Goal: Find specific page/section

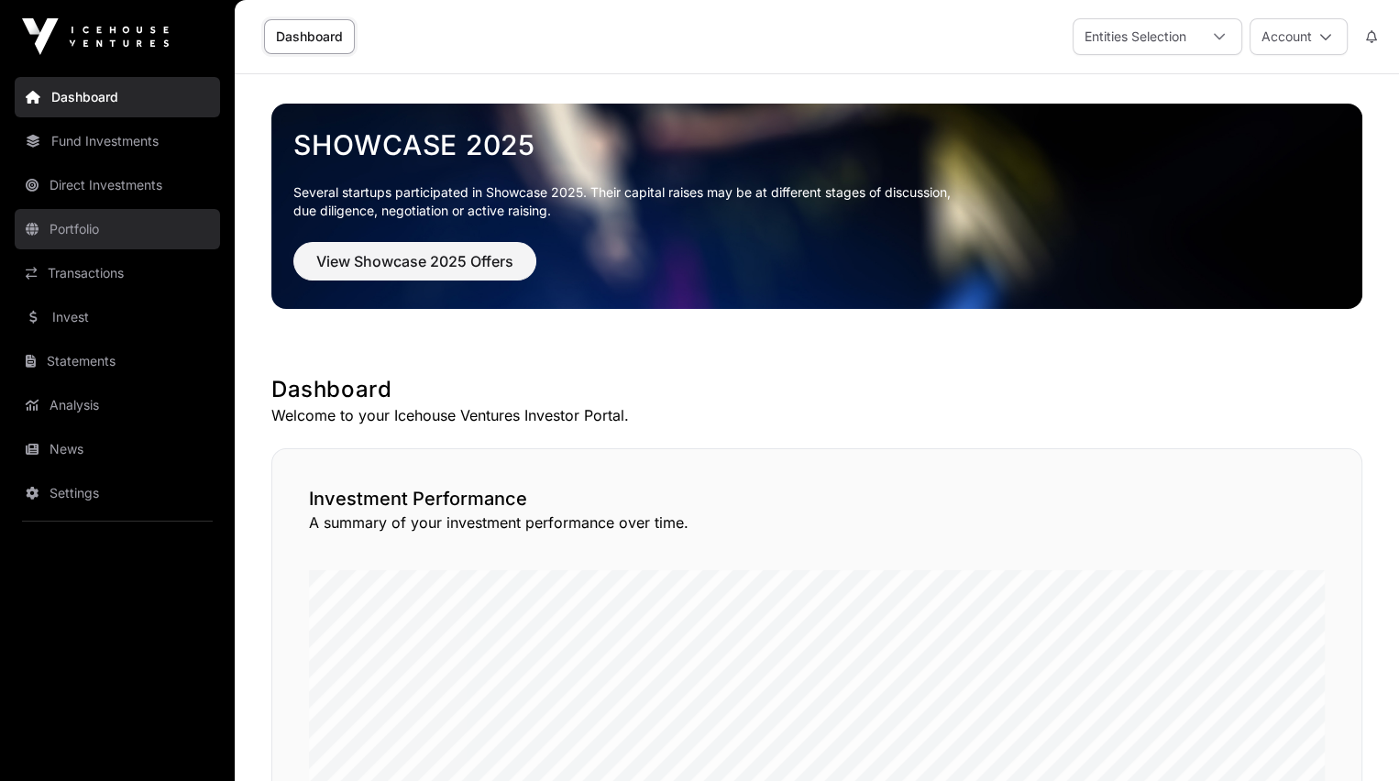
click at [69, 227] on link "Portfolio" at bounding box center [117, 229] width 205 height 40
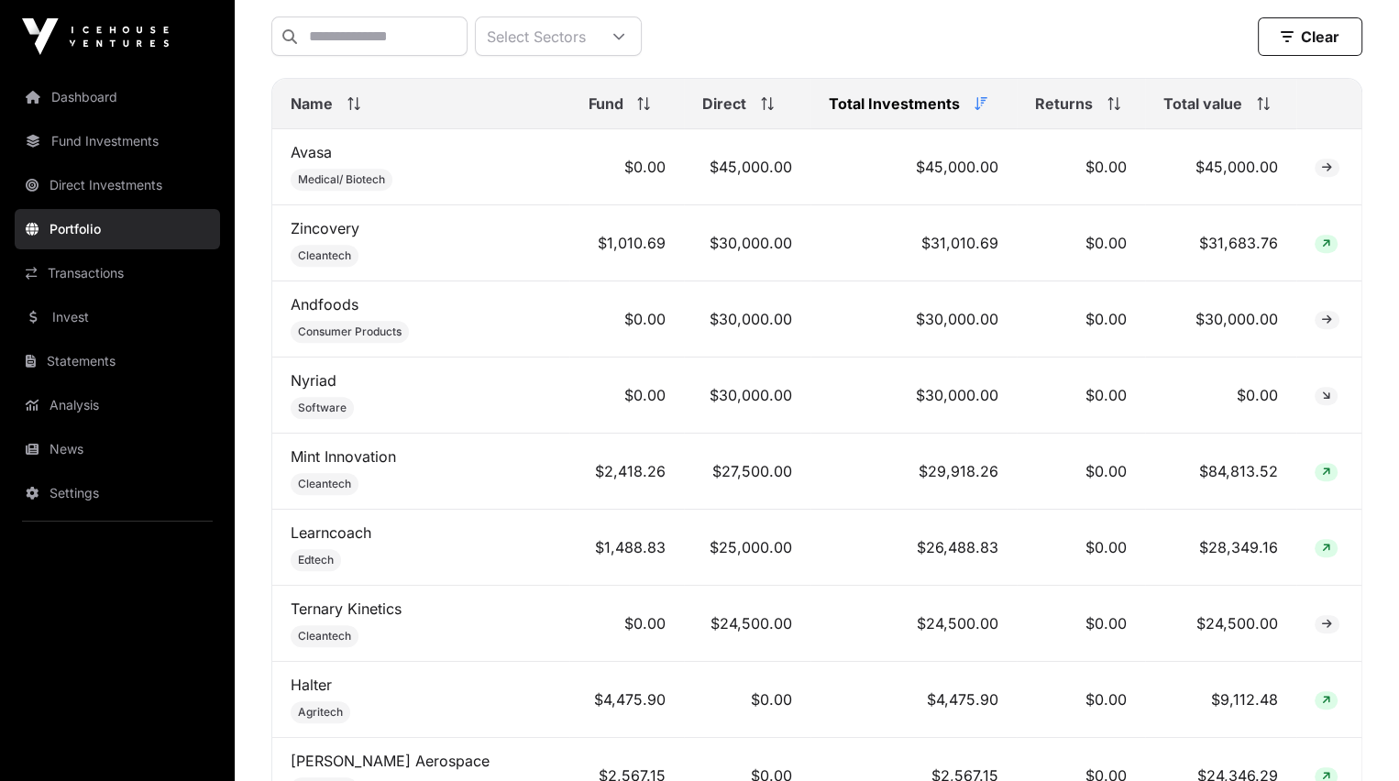
scroll to position [752, 0]
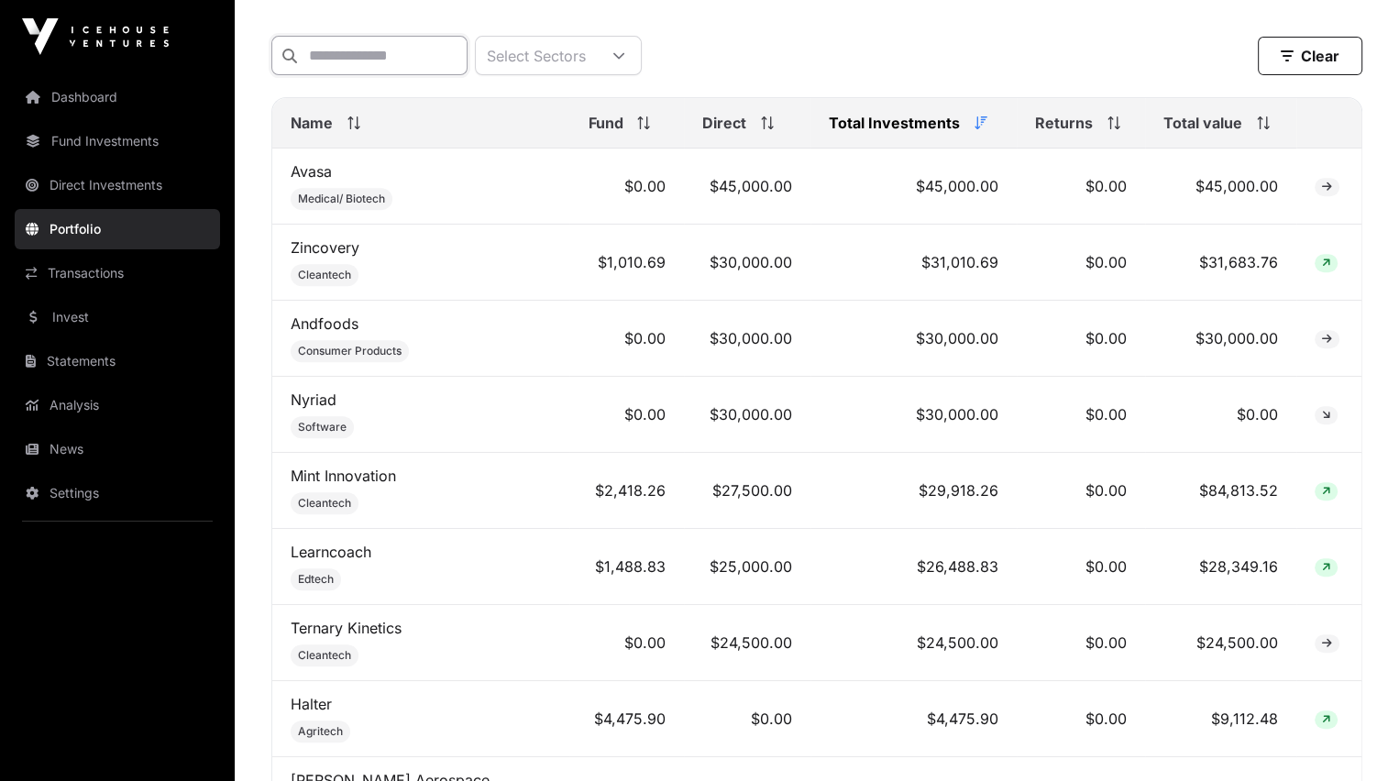
click at [348, 54] on input "text" at bounding box center [369, 55] width 196 height 39
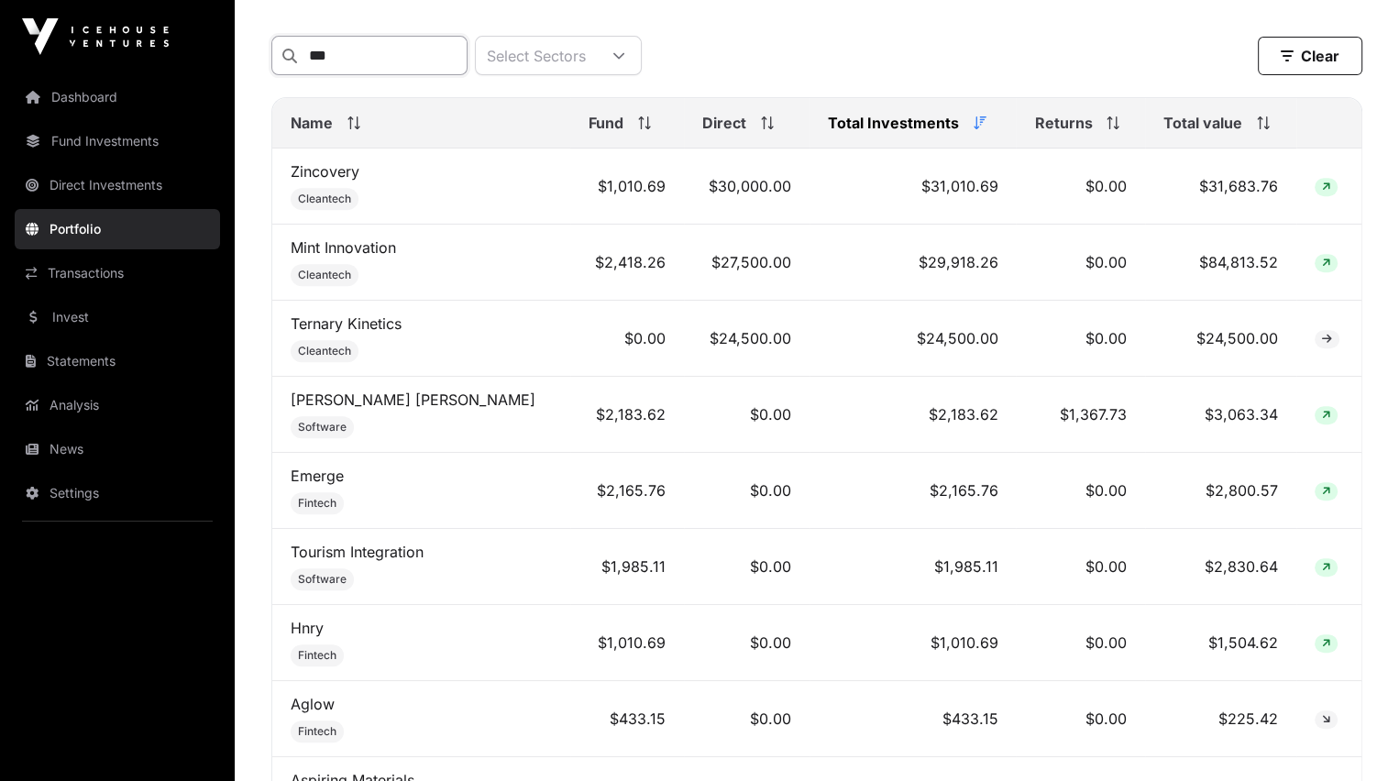
scroll to position [324, 0]
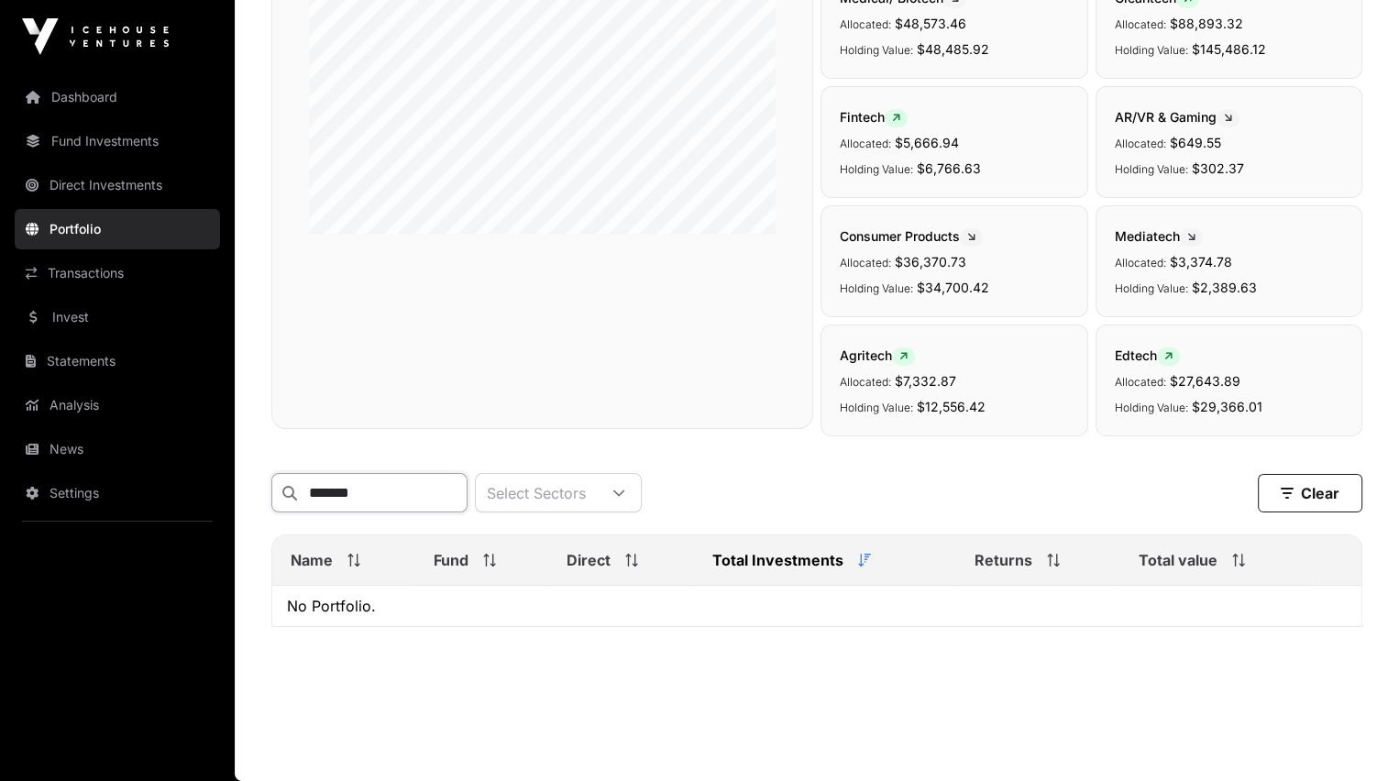
type input "*******"
click at [61, 184] on link "Direct Investments" at bounding box center [117, 185] width 205 height 40
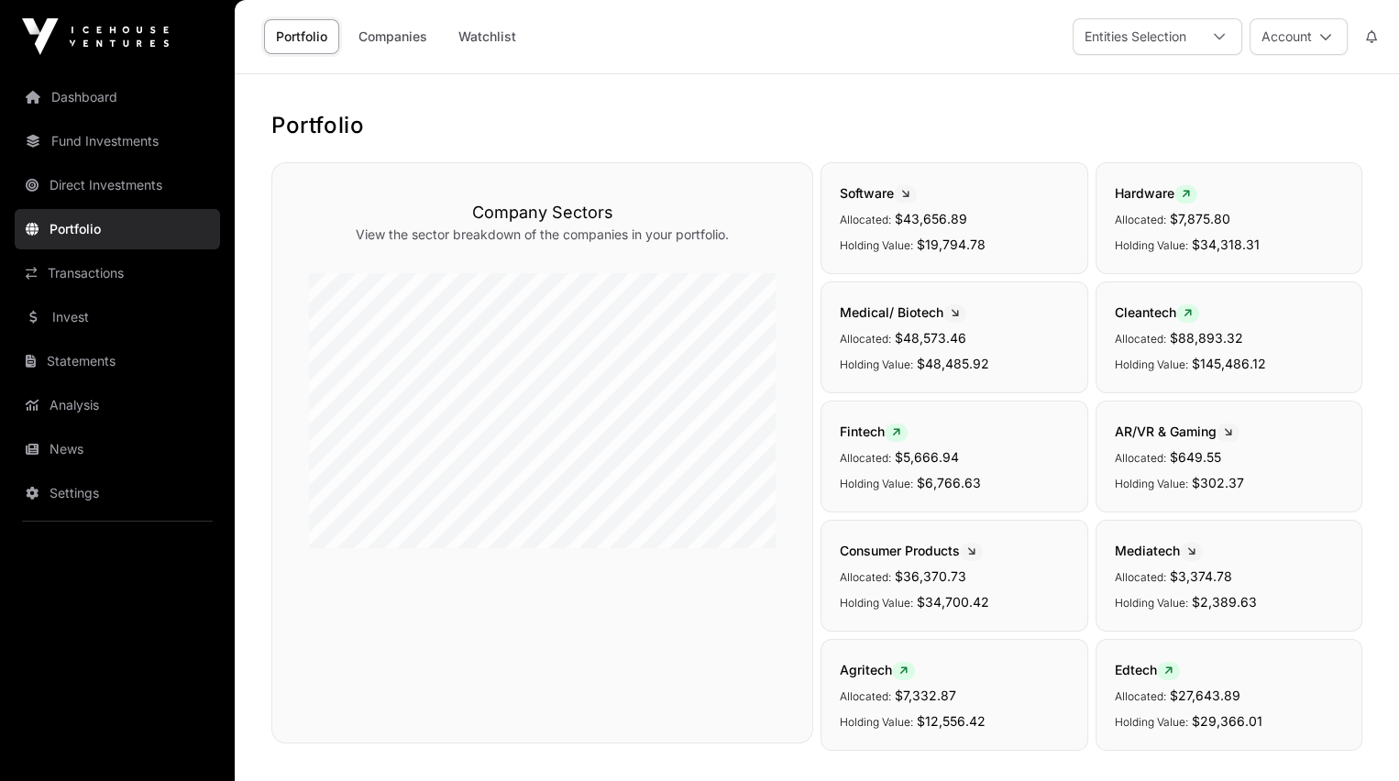
scroll to position [324, 0]
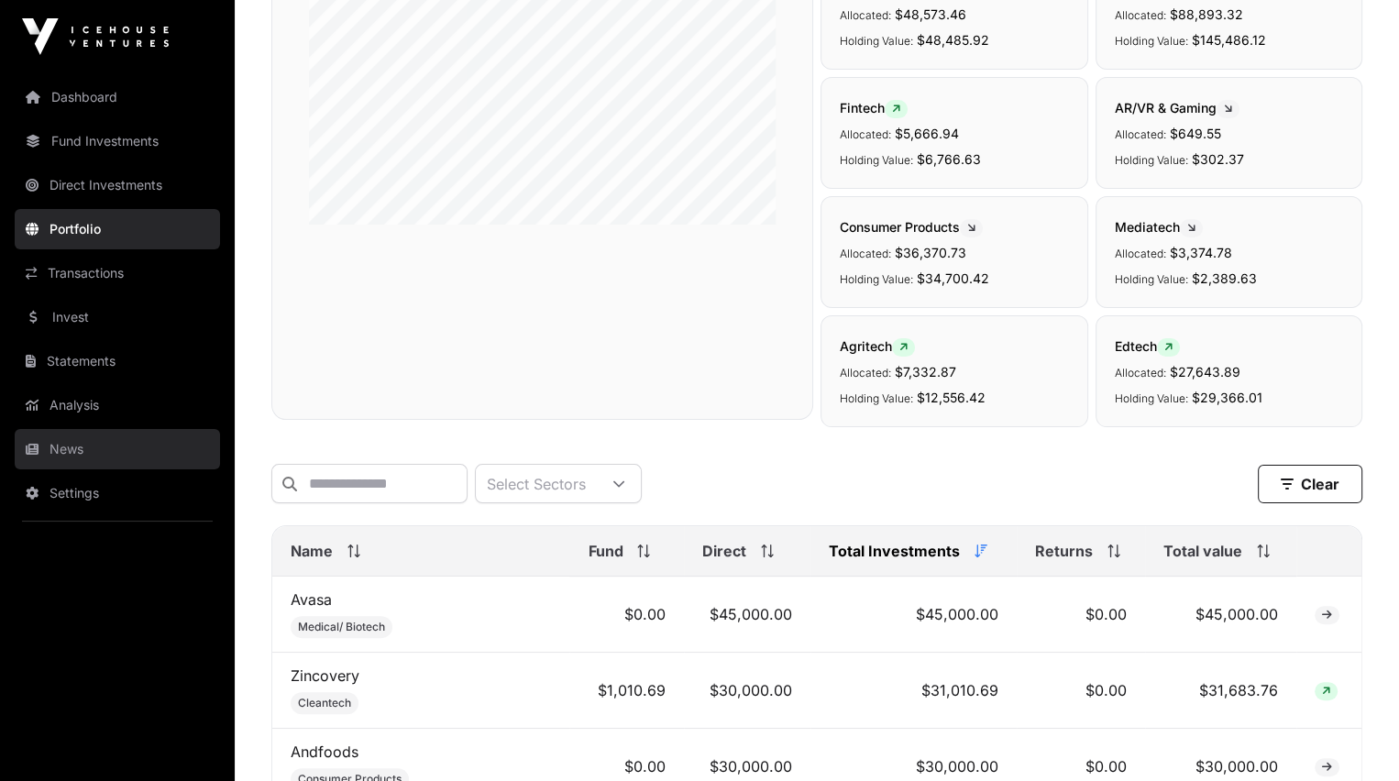
click at [65, 447] on link "News" at bounding box center [117, 449] width 205 height 40
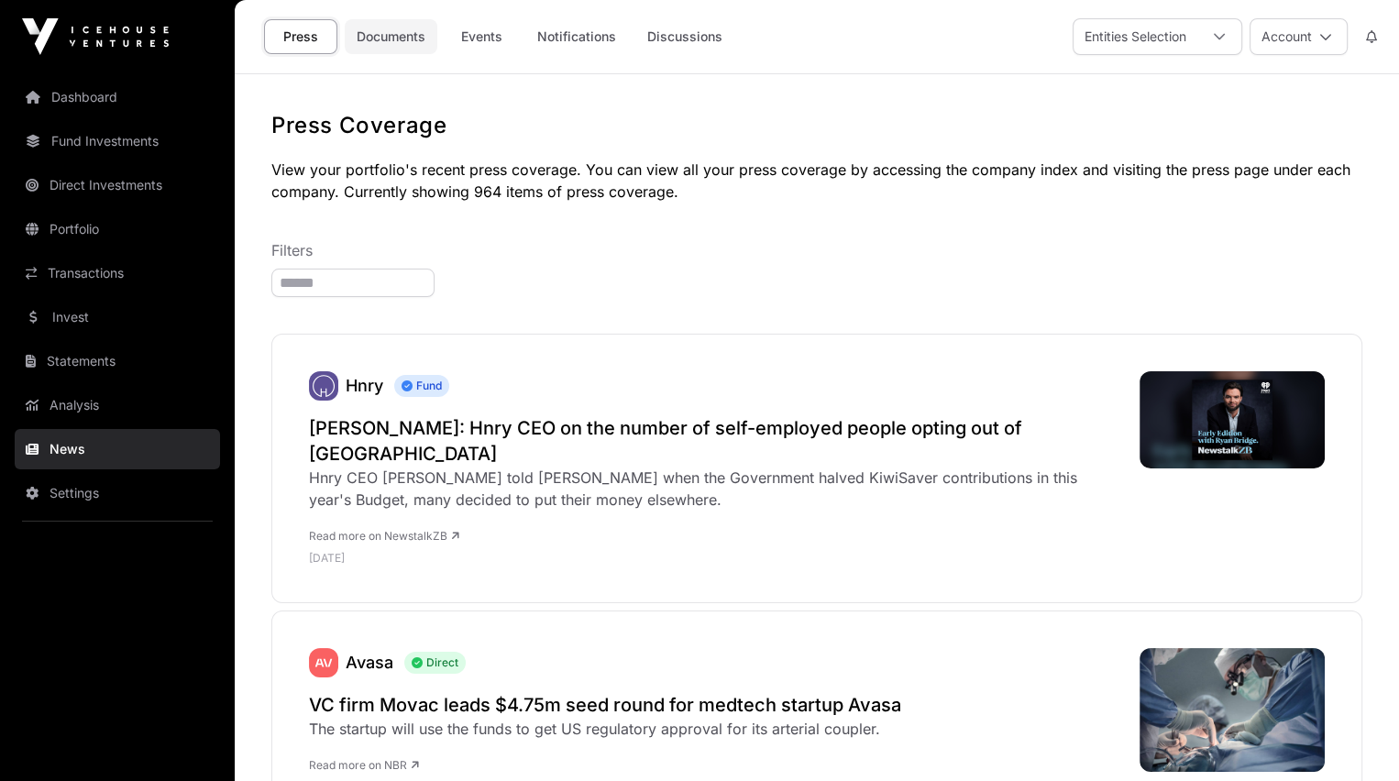
click at [392, 31] on link "Documents" at bounding box center [391, 36] width 93 height 35
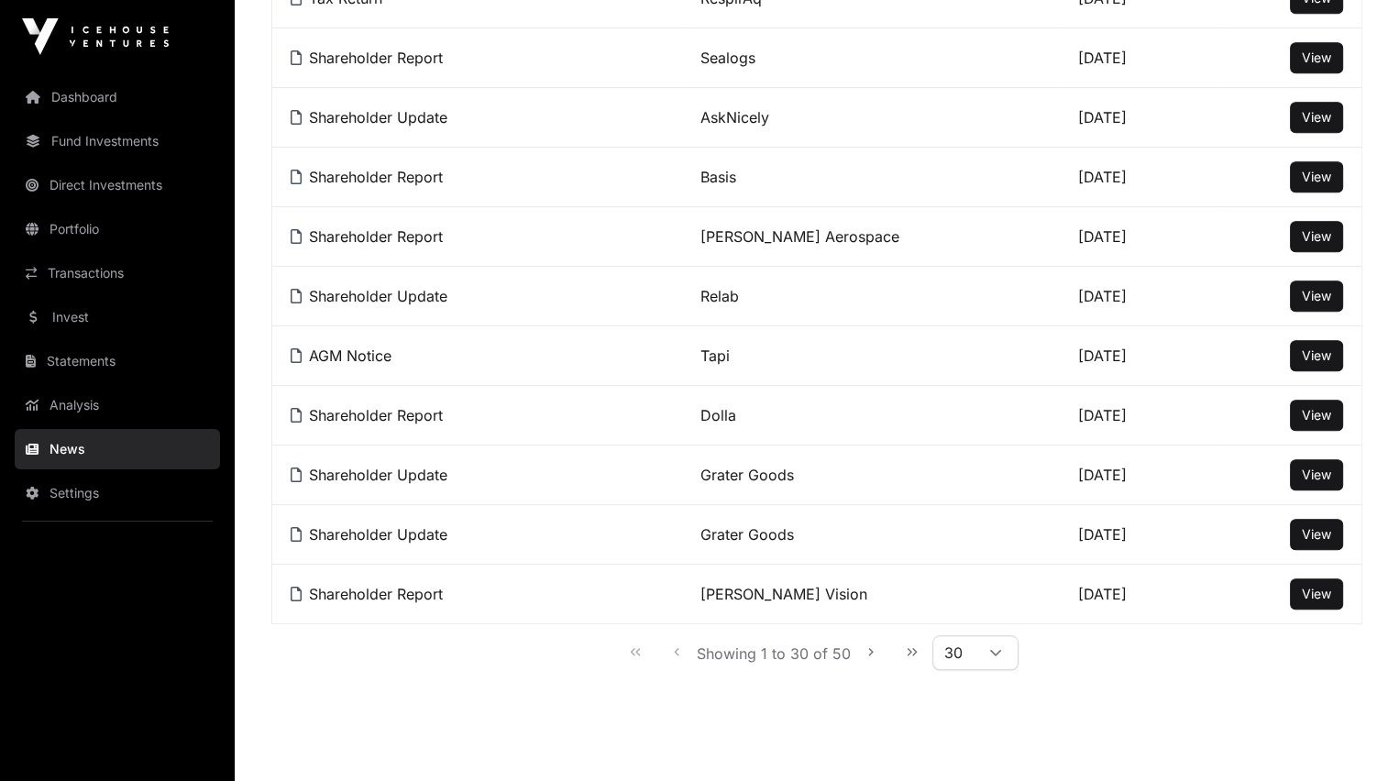
scroll to position [1535, 0]
